Goal: Task Accomplishment & Management: Manage account settings

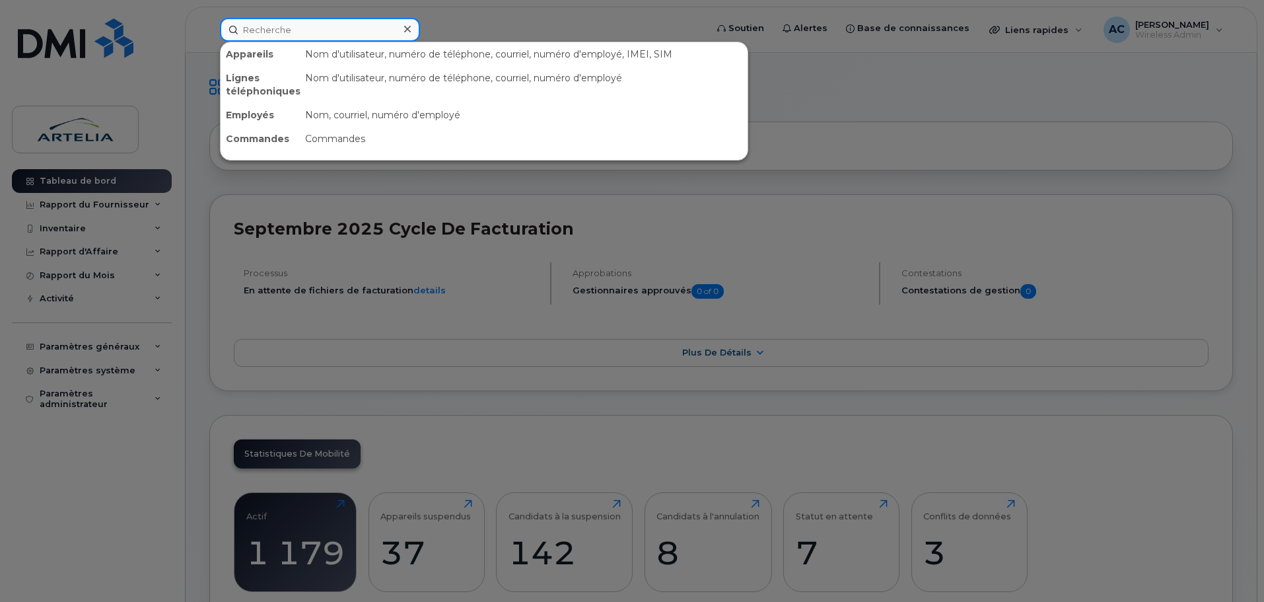
click at [295, 32] on input at bounding box center [320, 30] width 200 height 24
paste input "5142473706"
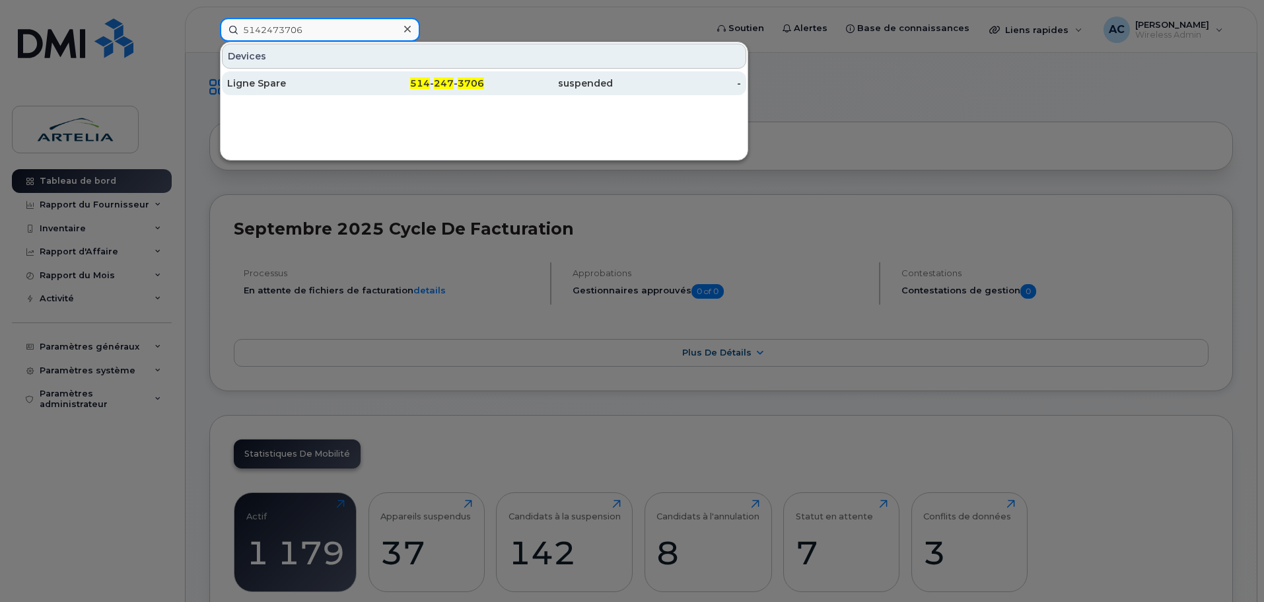
type input "5142473706"
click at [269, 88] on div "Ligne Spare" at bounding box center [291, 83] width 129 height 13
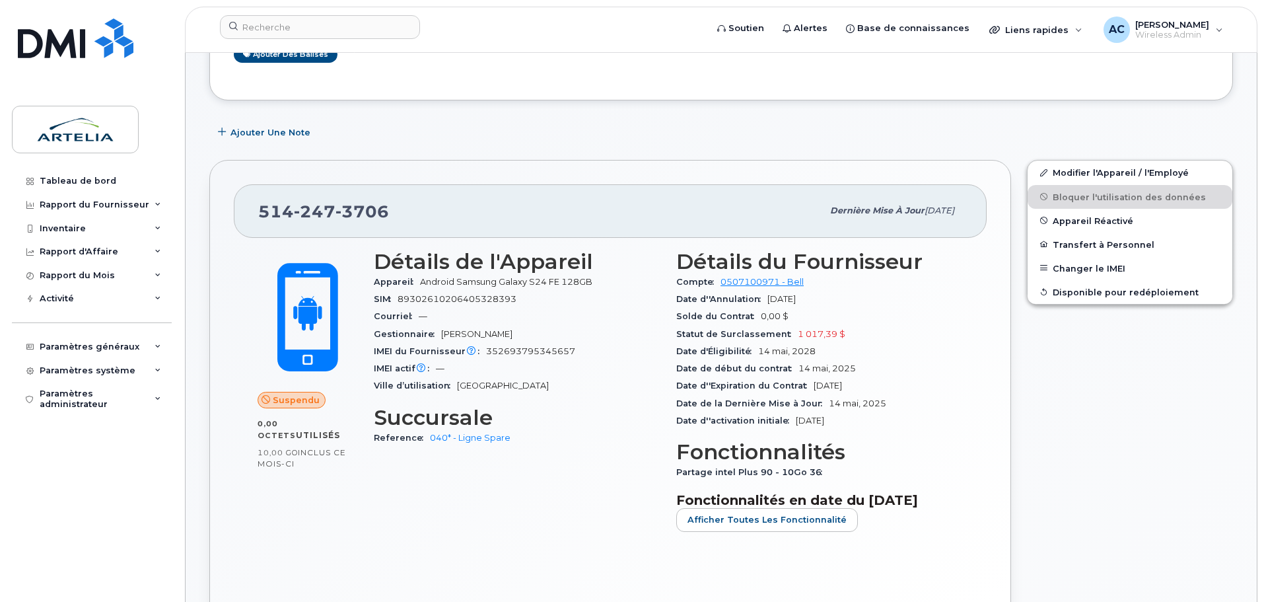
scroll to position [198, 0]
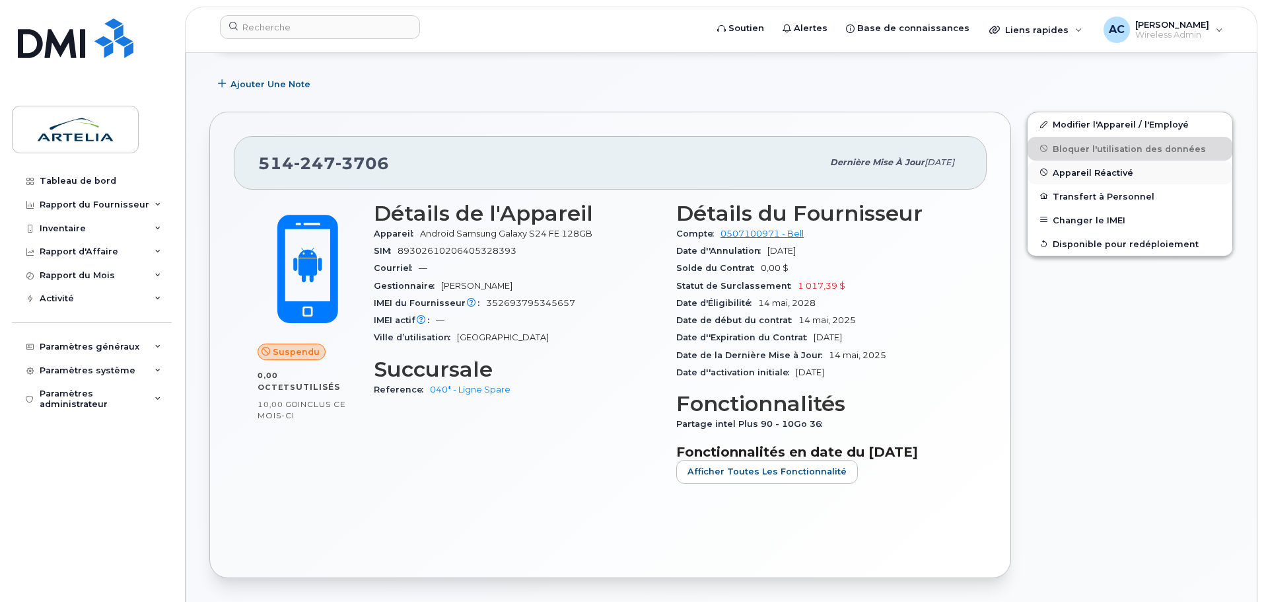
click at [1094, 168] on span "Appareil Réactivé" at bounding box center [1093, 172] width 81 height 10
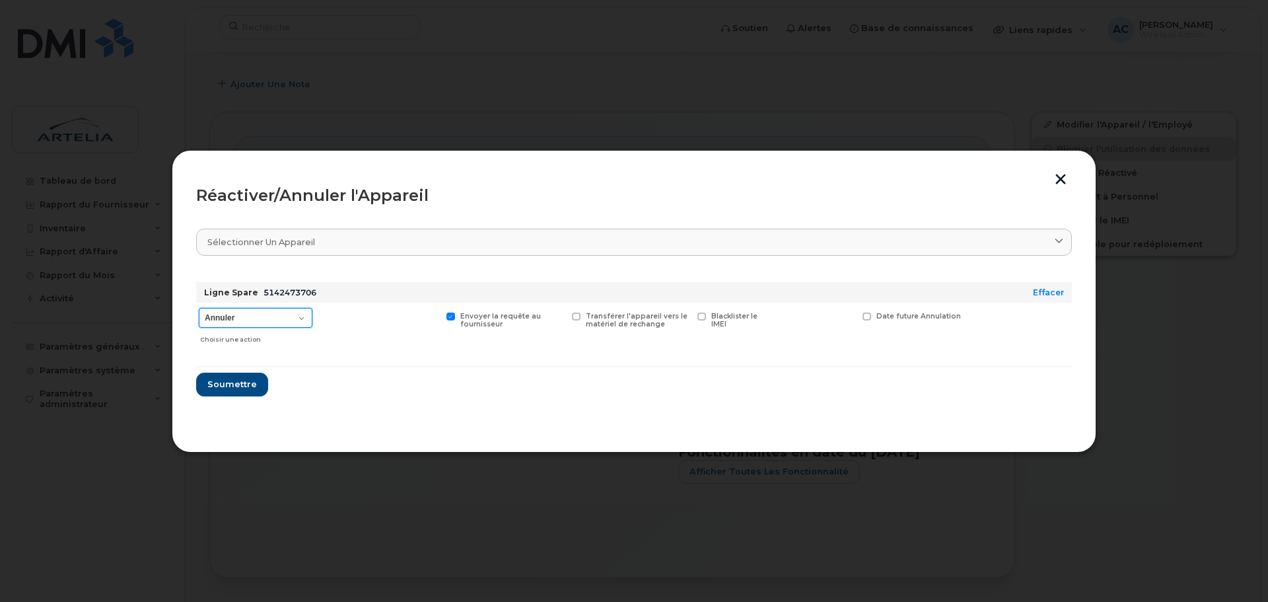
click at [267, 324] on select "Annuler Suspendre - Prolonger la suspension Réactiver" at bounding box center [256, 318] width 114 height 20
select select "[object Object]"
click at [199, 308] on select "Annuler Suspendre - Prolonger la suspension Réactiver" at bounding box center [256, 318] width 114 height 20
click at [238, 384] on span "Soumettre" at bounding box center [232, 384] width 50 height 13
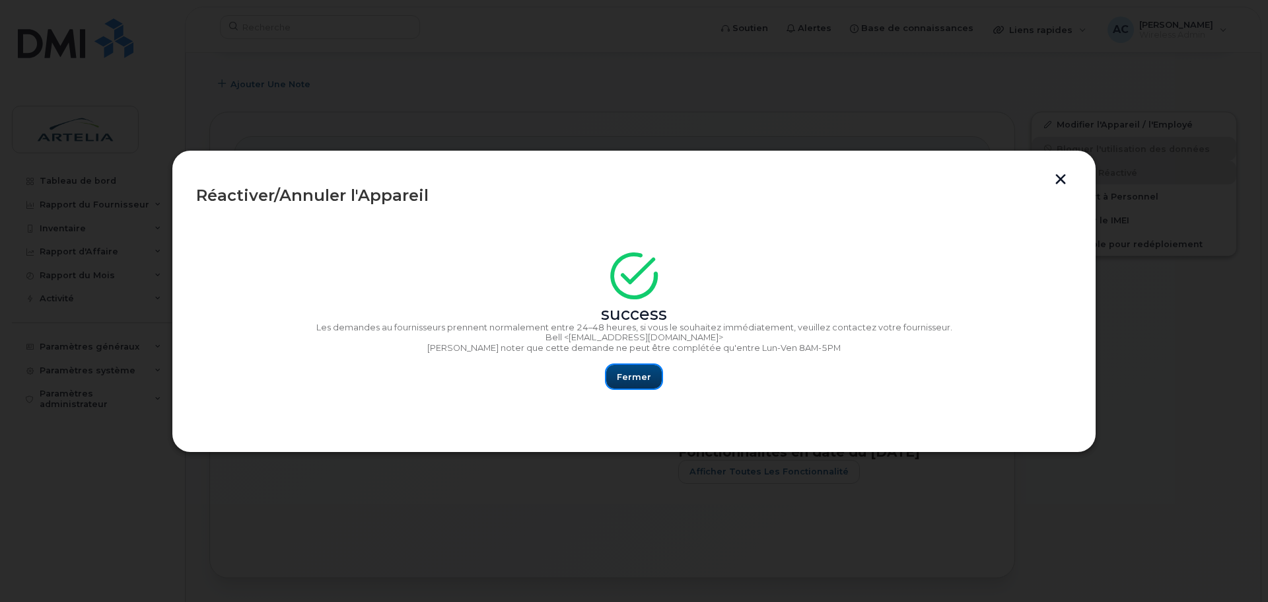
click at [639, 377] on span "Fermer" at bounding box center [634, 376] width 34 height 13
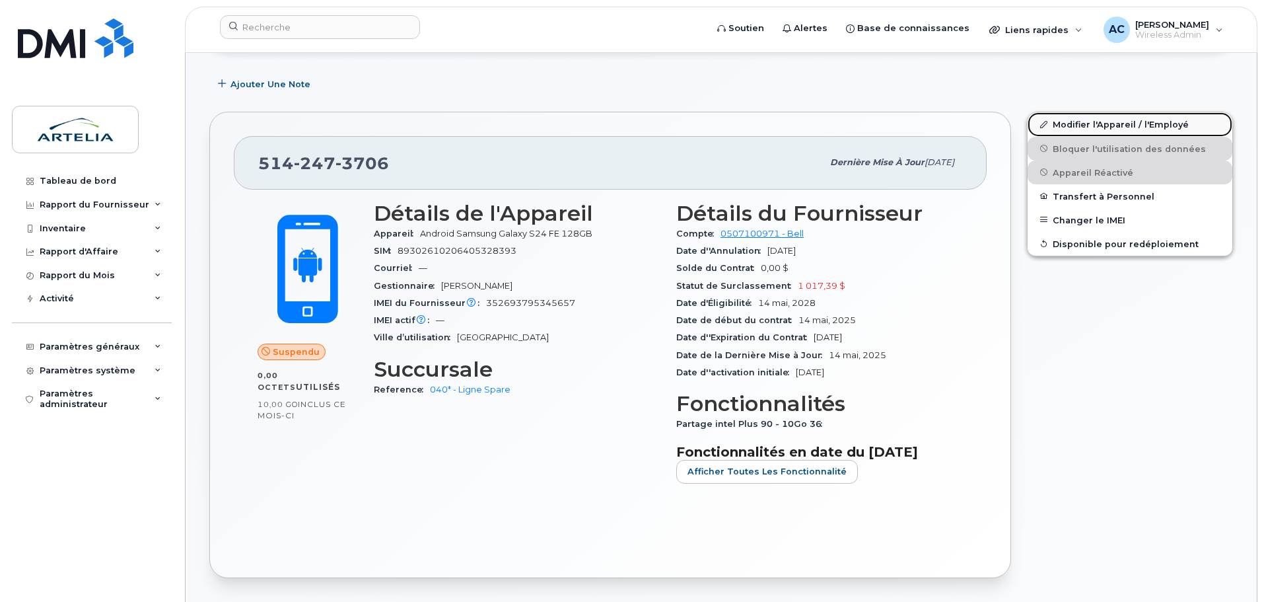
click at [1091, 121] on link "Modifier l'Appareil / l'Employé" at bounding box center [1129, 124] width 205 height 24
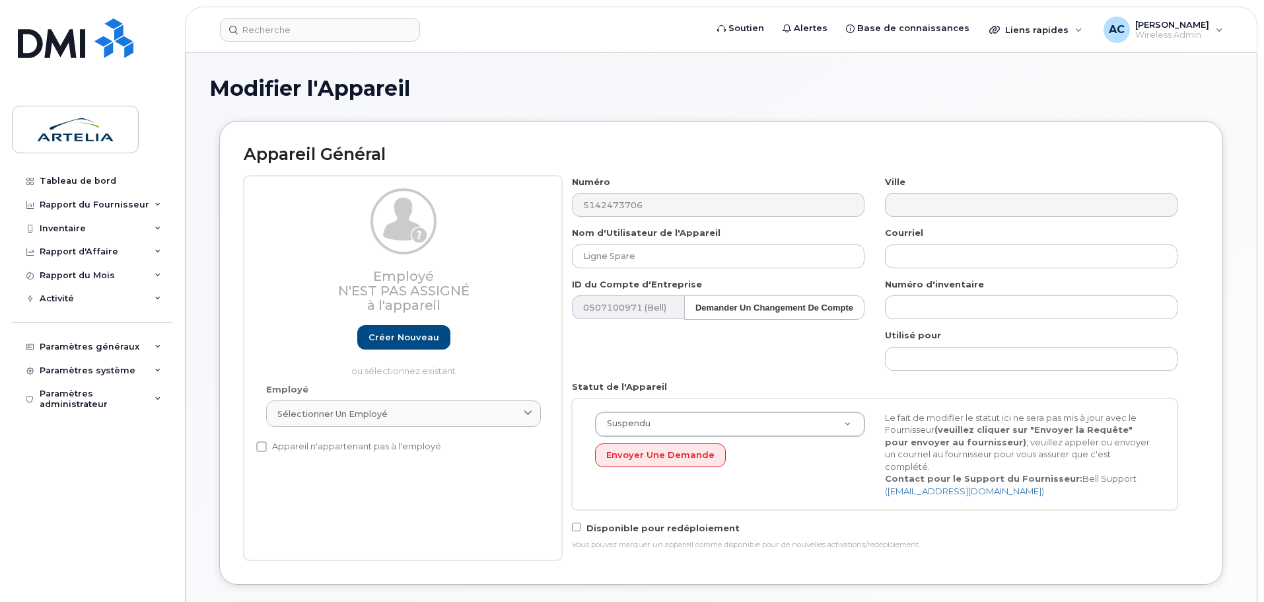
select select "29521960"
drag, startPoint x: 664, startPoint y: 253, endPoint x: 470, endPoint y: 245, distance: 194.3
click at [470, 245] on div "Employé N'est pas assigné à l'appareil Créer nouveau ou sélectionnez existant E…" at bounding box center [721, 368] width 955 height 384
paste input "BAUDRY Benoit"
drag, startPoint x: 621, startPoint y: 256, endPoint x: 514, endPoint y: 258, distance: 107.7
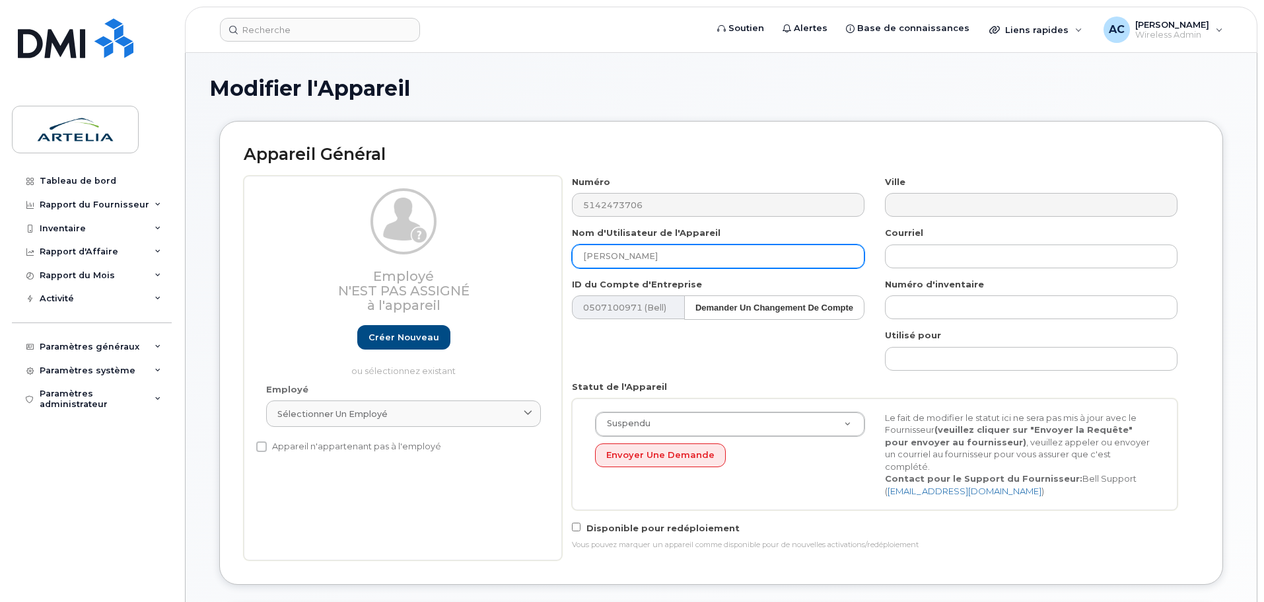
click at [514, 258] on div "Employé N'est pas assigné à l'appareil Créer nouveau ou sélectionnez existant E…" at bounding box center [721, 368] width 955 height 384
click at [622, 256] on input "Benoit" at bounding box center [718, 256] width 293 height 24
paste input "BAUDRY Benoit"
drag, startPoint x: 655, startPoint y: 256, endPoint x: 714, endPoint y: 261, distance: 59.7
click at [713, 261] on input "Benoit BAUDRY Benoit" at bounding box center [718, 256] width 293 height 24
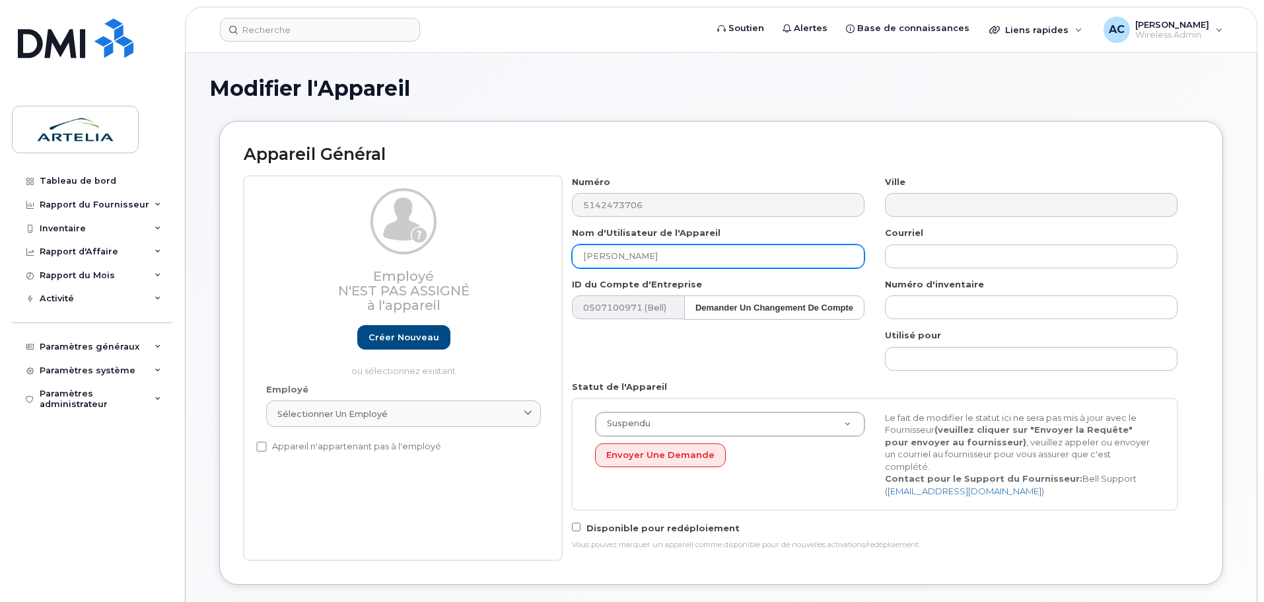
type input "[PERSON_NAME]"
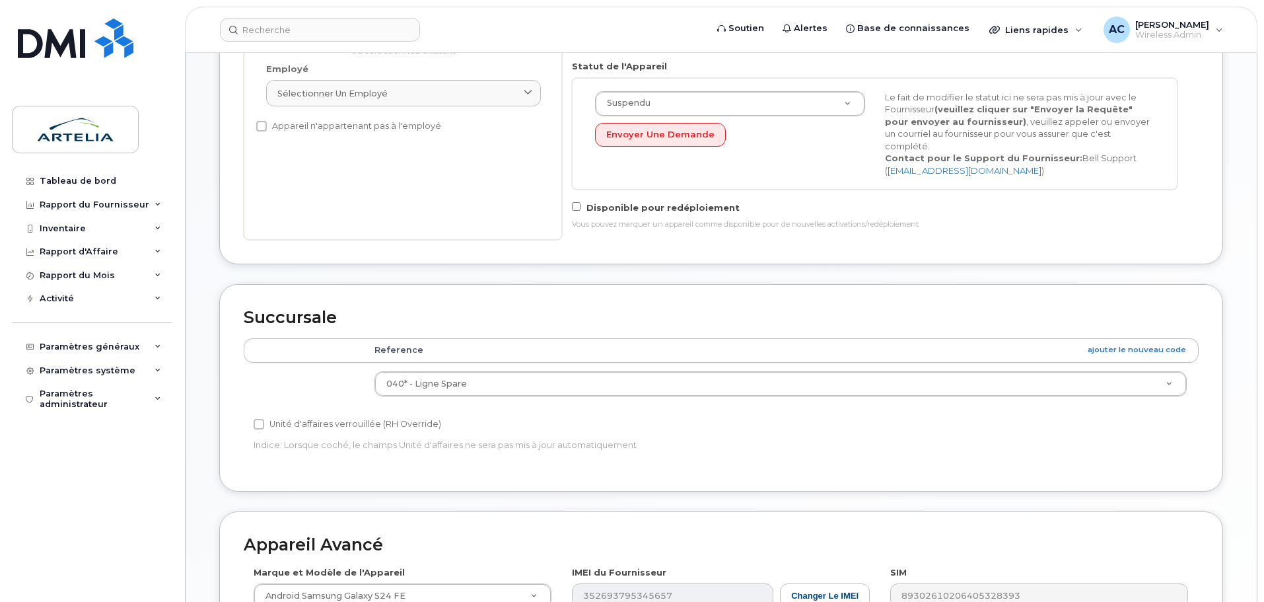
scroll to position [330, 0]
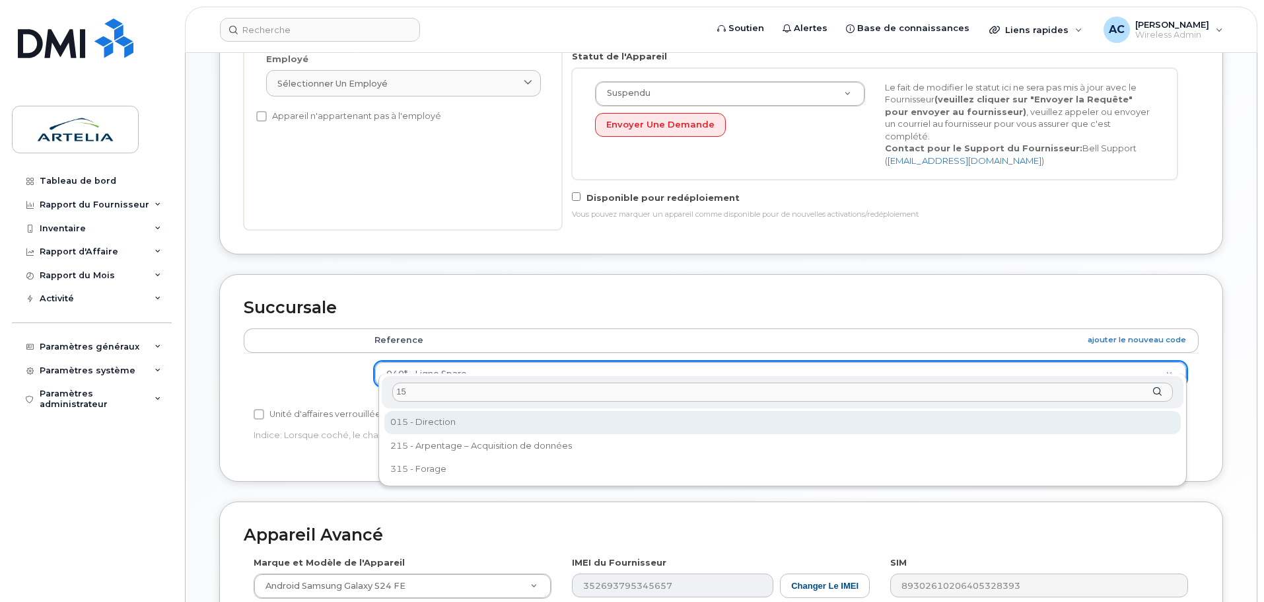
type input "15"
select select "29521961"
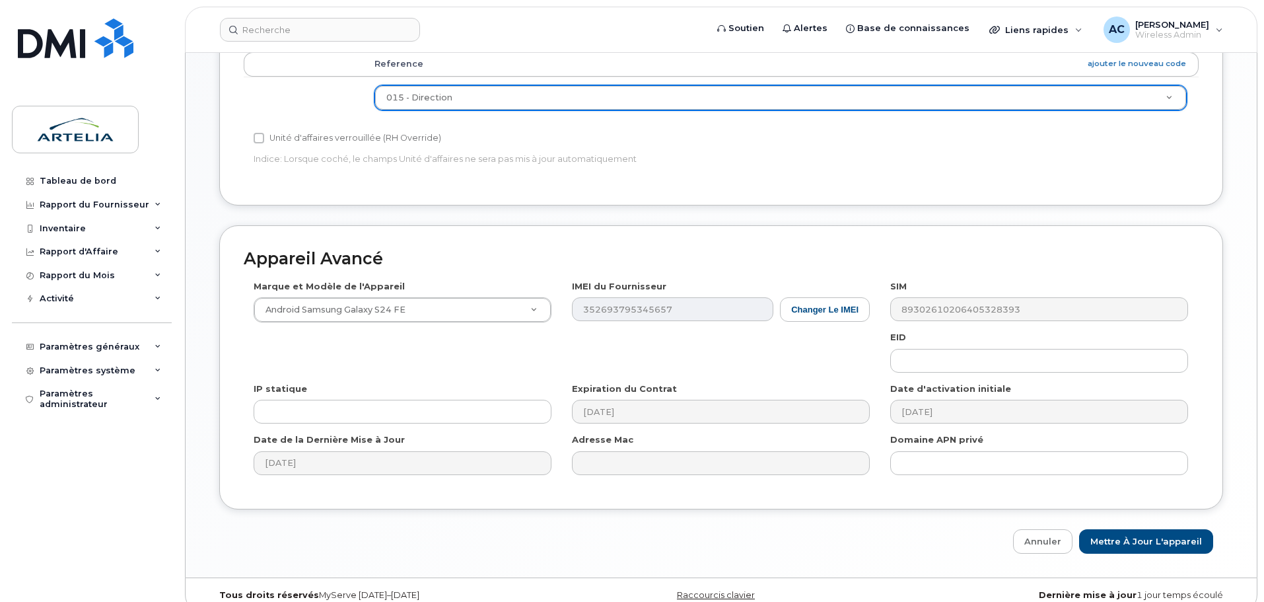
scroll to position [611, 0]
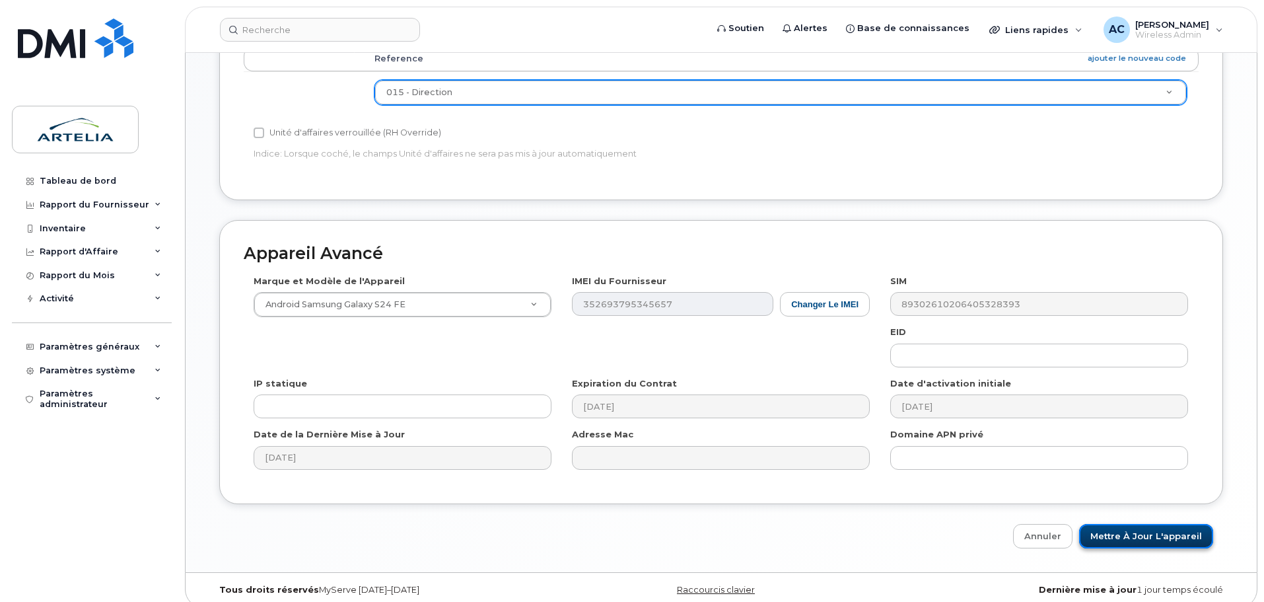
click at [1117, 524] on input "Mettre à jour l'appareil" at bounding box center [1146, 536] width 134 height 24
type input "Sauvegarde..."
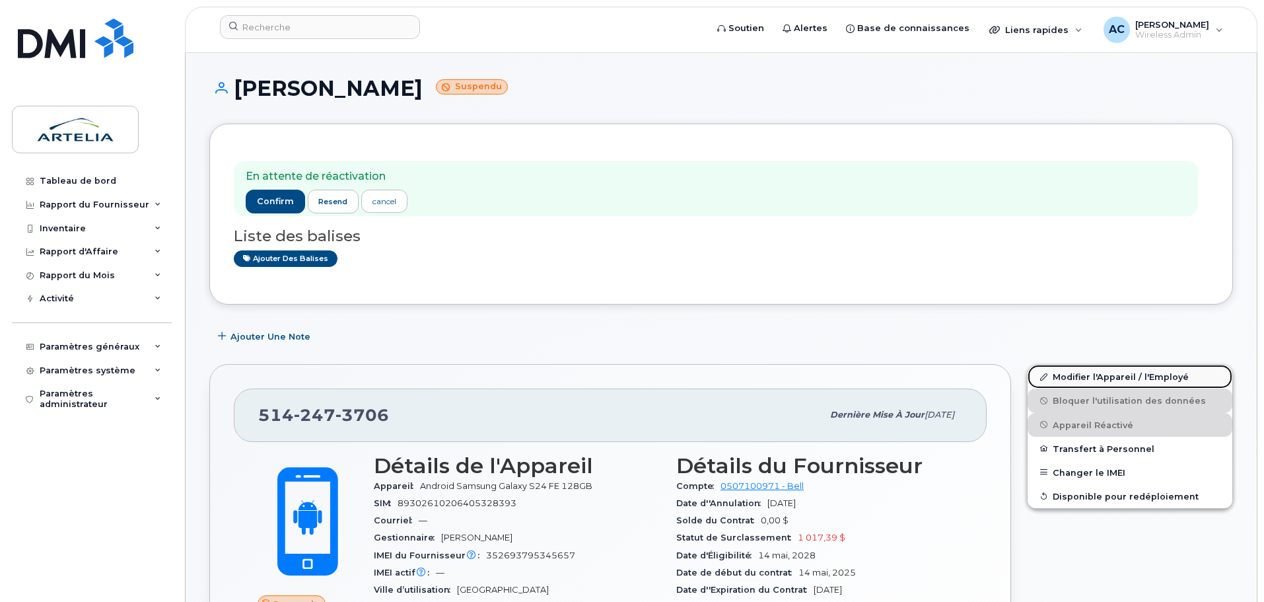
drag, startPoint x: 1087, startPoint y: 374, endPoint x: 1078, endPoint y: 374, distance: 8.6
click at [1087, 374] on link "Modifier l'Appareil / l'Employé" at bounding box center [1129, 377] width 205 height 24
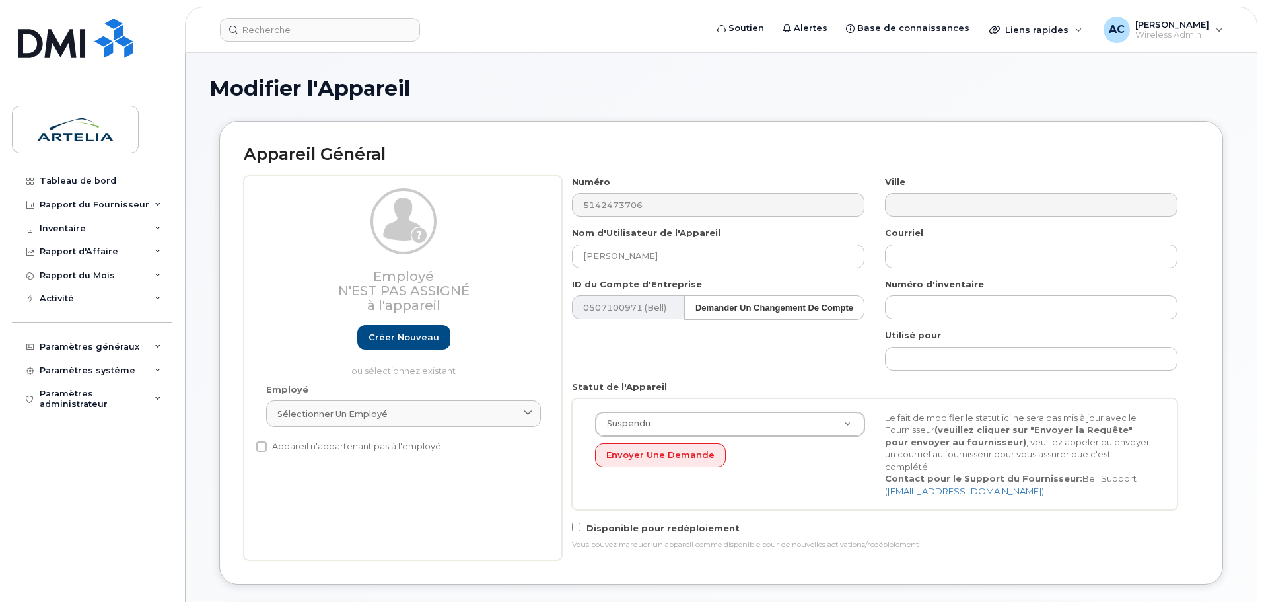
select select "29521961"
click at [938, 255] on input "text" at bounding box center [1031, 256] width 293 height 24
paste input "[PERSON_NAME][EMAIL_ADDRESS][DOMAIN_NAME]"
type input "[PERSON_NAME][EMAIL_ADDRESS][DOMAIN_NAME]"
click at [872, 242] on div "Nom d'Utilisateur de l'Appareil [PERSON_NAME]" at bounding box center [718, 247] width 313 height 42
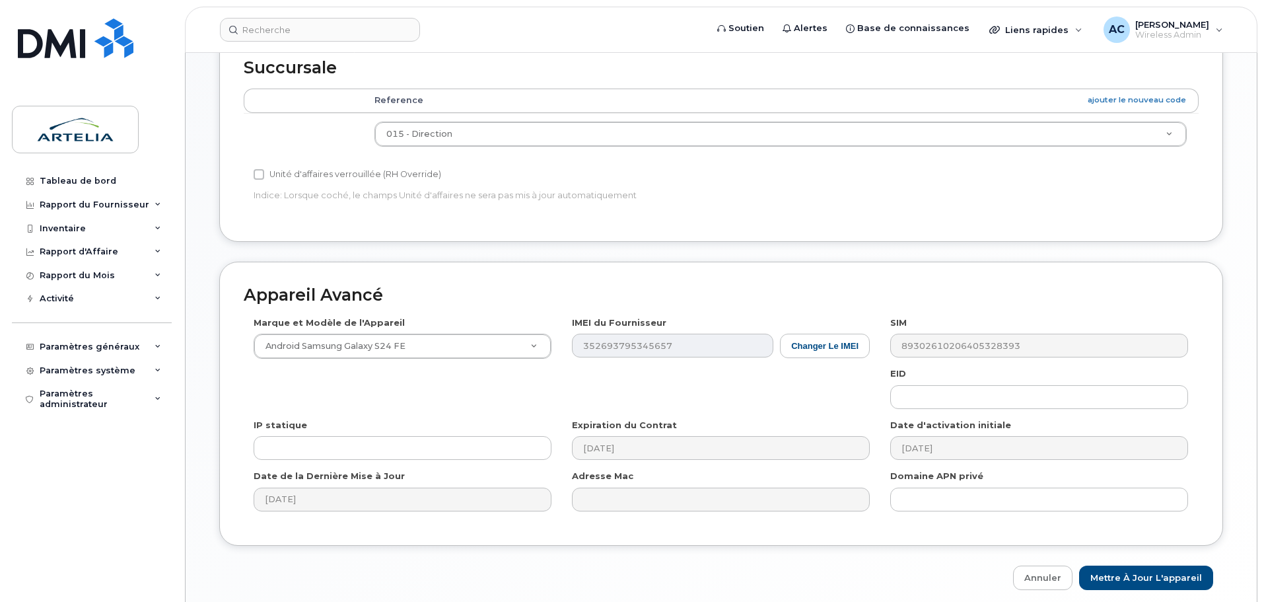
scroll to position [611, 0]
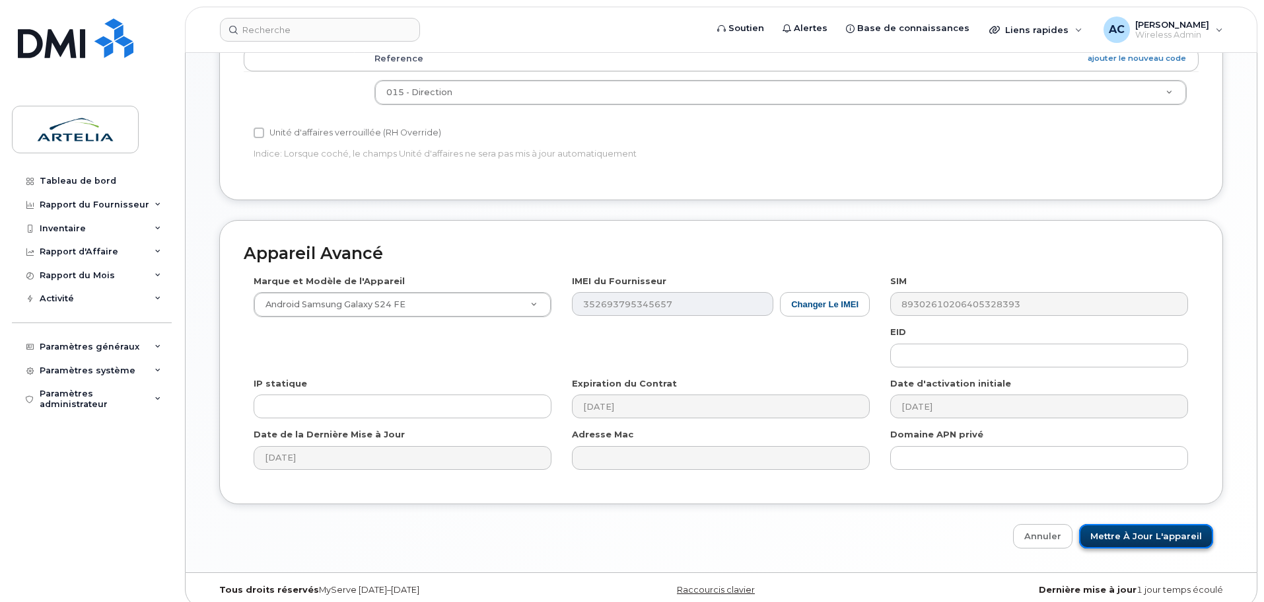
click at [1129, 530] on input "Mettre à jour l'appareil" at bounding box center [1146, 536] width 134 height 24
type input "Sauvegarde..."
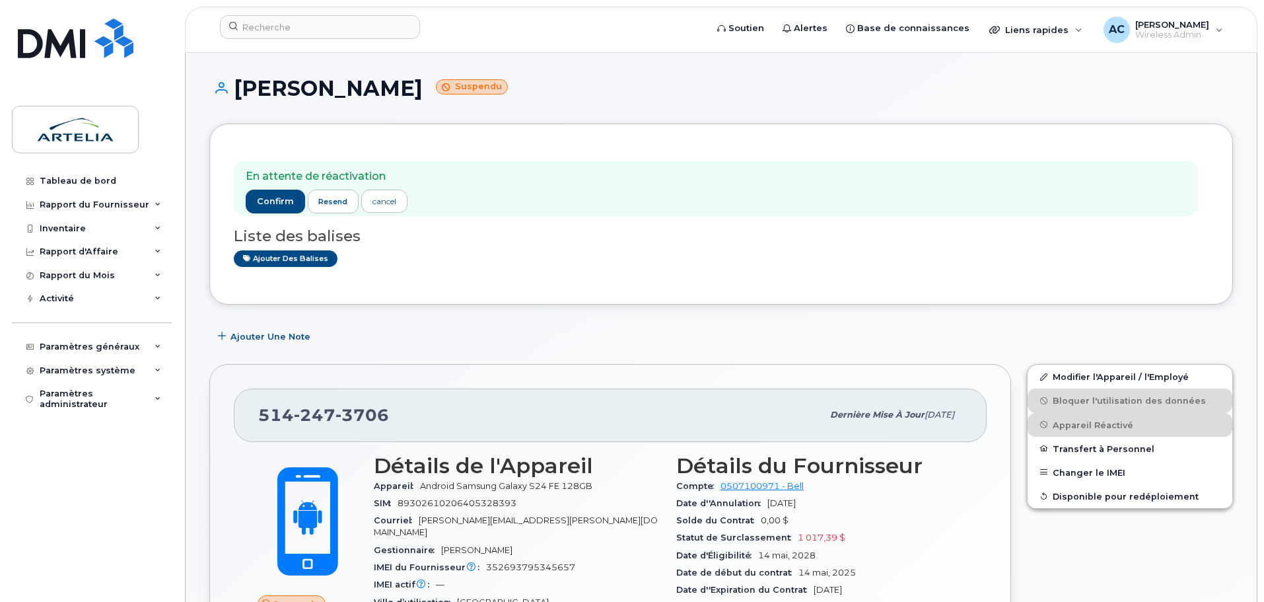
click at [219, 134] on div "En attente de réactivation confirm resend cancel Liste des balises Ajouter des …" at bounding box center [721, 213] width 1024 height 181
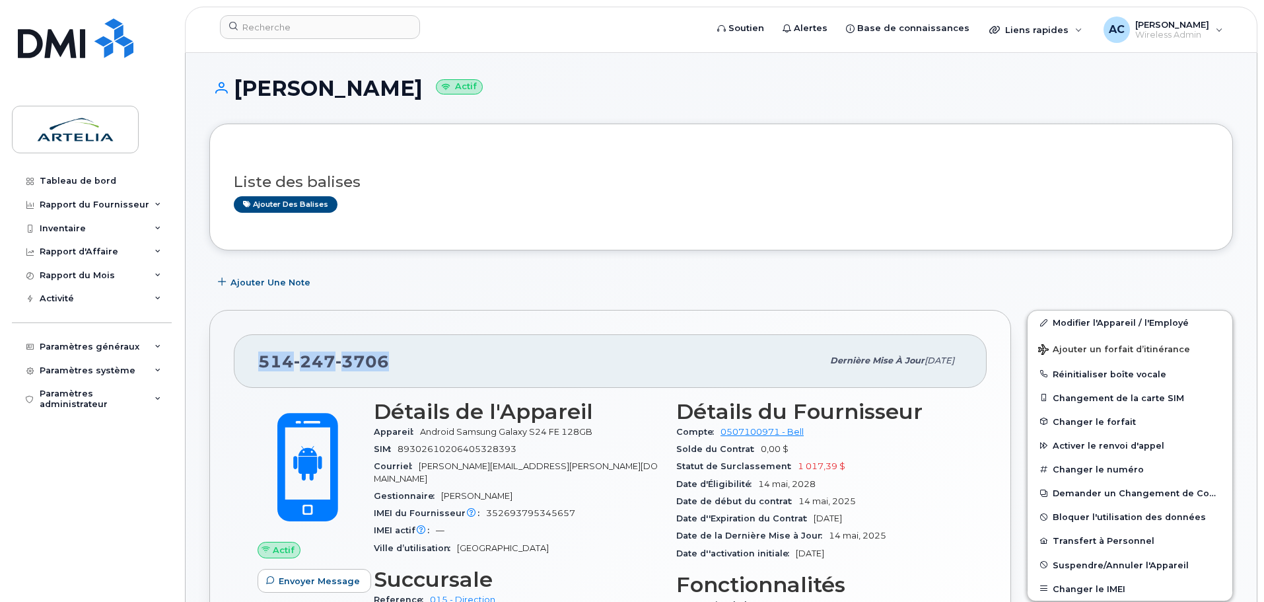
drag, startPoint x: 398, startPoint y: 361, endPoint x: 250, endPoint y: 359, distance: 147.9
click at [250, 359] on div "[PHONE_NUMBER] Dernière mise à jour [DATE]" at bounding box center [610, 360] width 753 height 53
click at [1097, 373] on button "Réinitialiser boîte vocale" at bounding box center [1129, 374] width 205 height 24
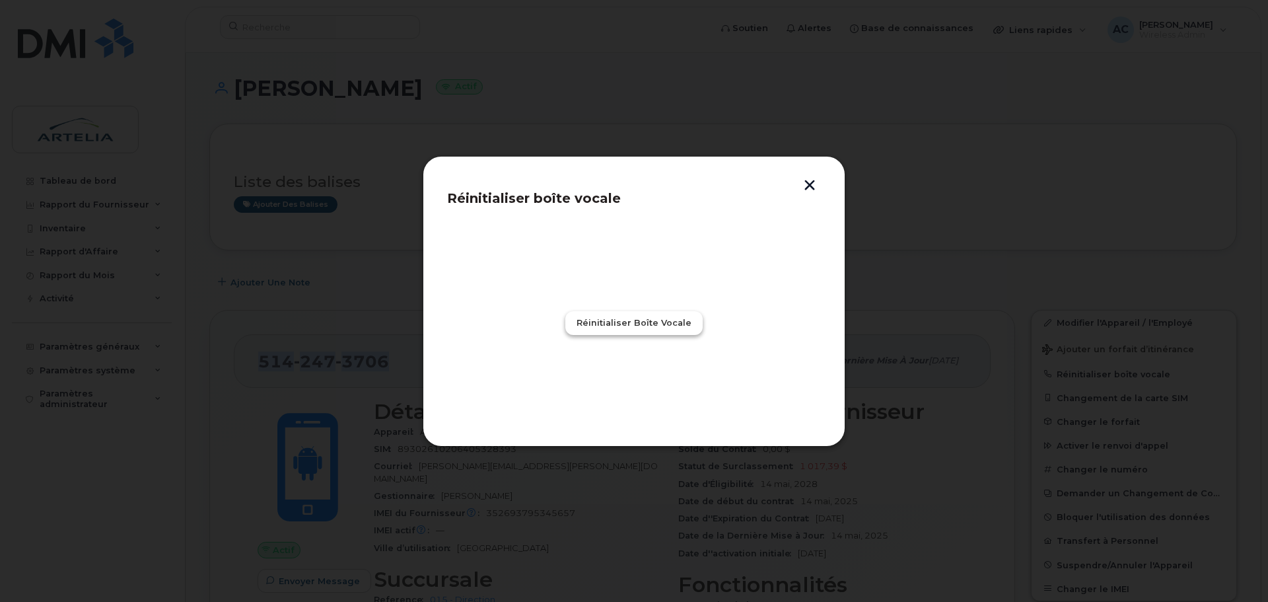
click at [628, 323] on span "Réinitialiser boîte vocale" at bounding box center [633, 322] width 115 height 13
click at [636, 380] on span "Fermer" at bounding box center [634, 380] width 34 height 13
